Goal: Transaction & Acquisition: Purchase product/service

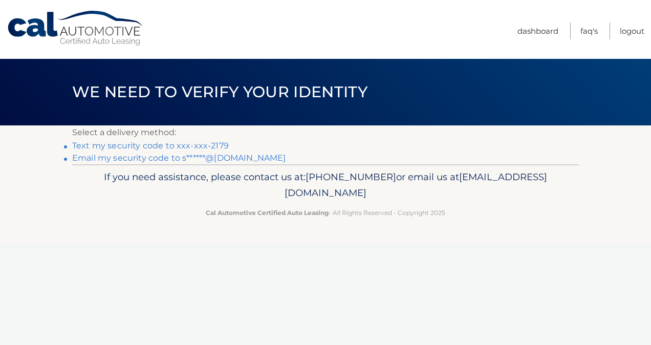
click at [166, 145] on link "Text my security code to xxx-xxx-2179" at bounding box center [150, 146] width 157 height 10
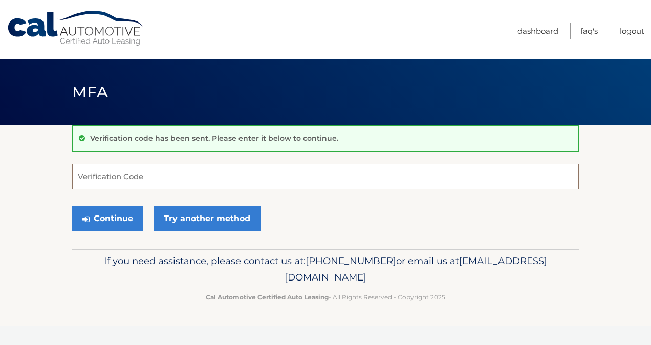
click at [85, 177] on input "Verification Code" at bounding box center [325, 177] width 507 height 26
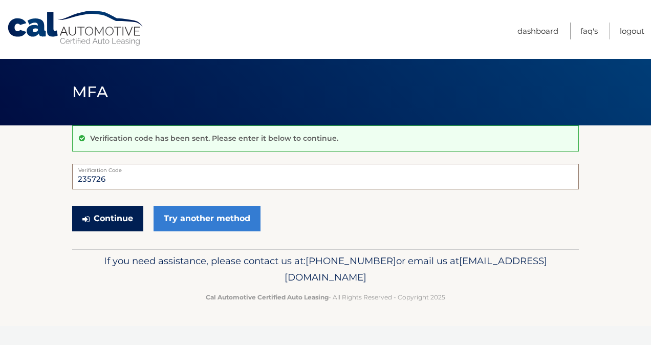
type input "235726"
click at [107, 222] on button "Continue" at bounding box center [107, 219] width 71 height 26
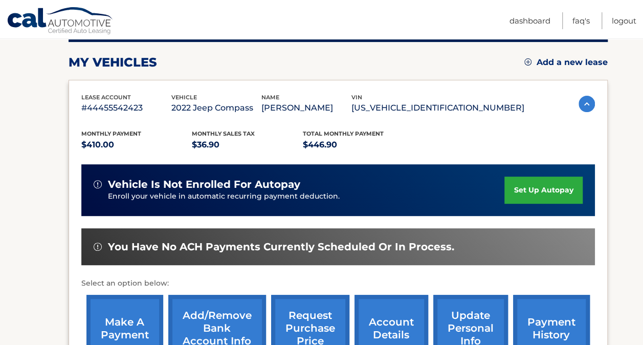
scroll to position [205, 0]
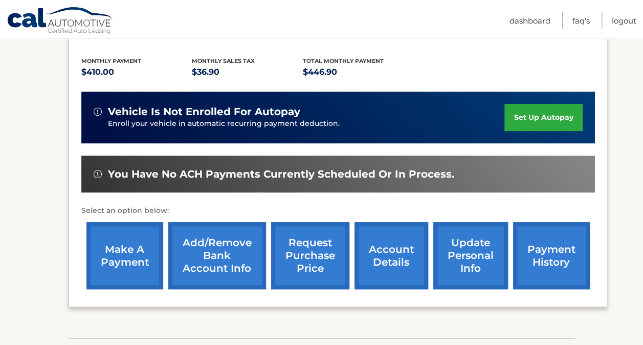
click at [132, 267] on link "make a payment" at bounding box center [125, 255] width 77 height 67
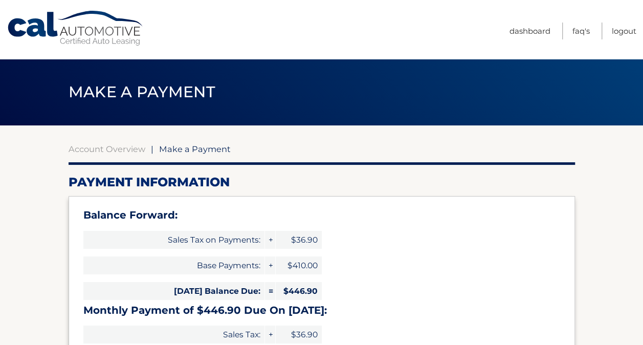
select select "ZDZjYmFmNmUtZjI5My00MTdmLTg3YWEtZTU1NTRlMWJkZDUz"
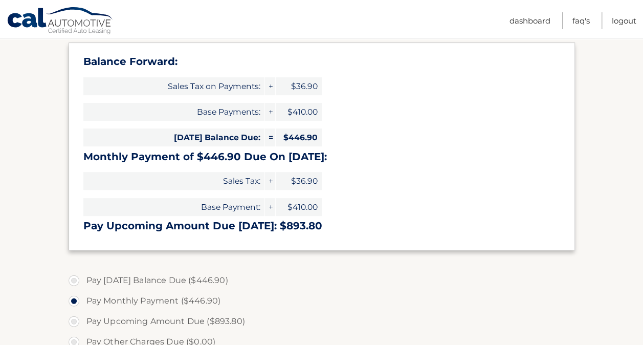
scroll to position [205, 0]
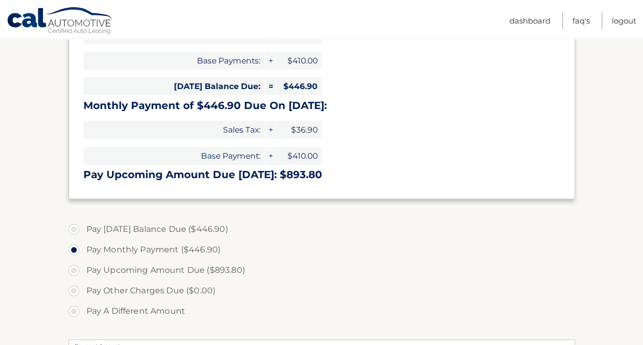
click at [73, 228] on label "Pay [DATE] Balance Due ($446.90)" at bounding box center [322, 229] width 507 height 20
click at [73, 228] on input "Pay [DATE] Balance Due ($446.90)" at bounding box center [78, 227] width 10 height 16
radio input "true"
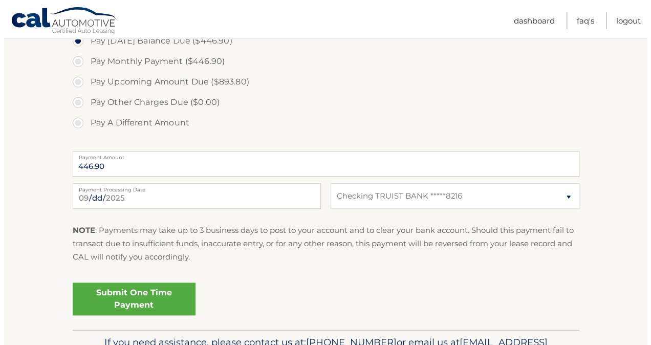
scroll to position [409, 0]
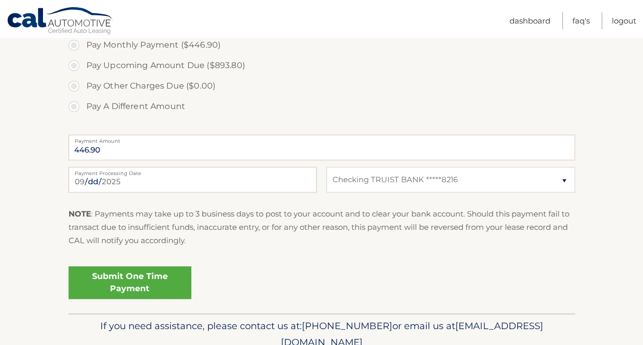
click at [150, 275] on link "Submit One Time Payment" at bounding box center [130, 282] width 123 height 33
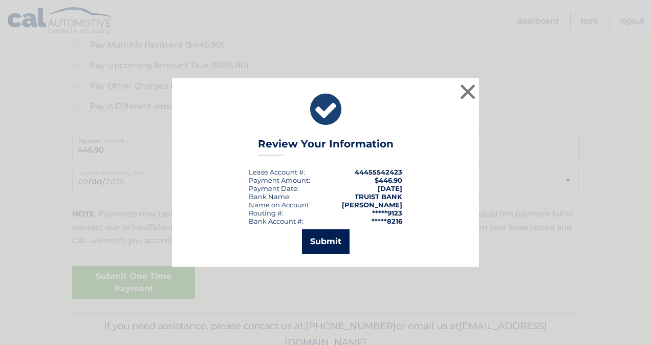
click at [329, 246] on button "Submit" at bounding box center [326, 241] width 48 height 25
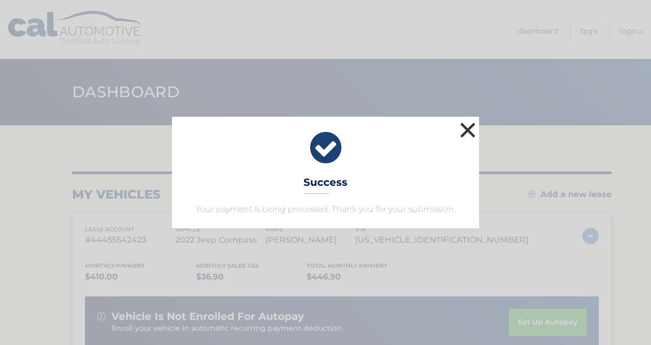
click at [476, 127] on button "×" at bounding box center [468, 130] width 20 height 20
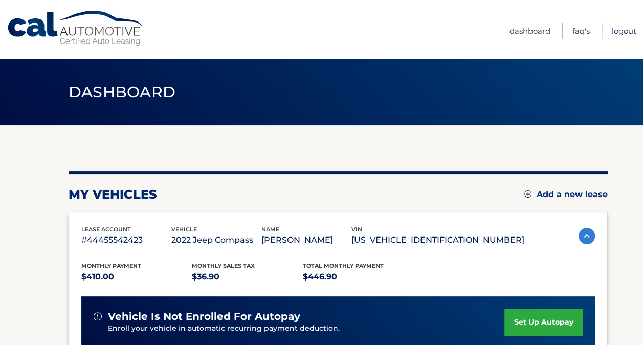
click at [620, 27] on link "Logout" at bounding box center [624, 31] width 25 height 17
